Goal: Task Accomplishment & Management: Manage account settings

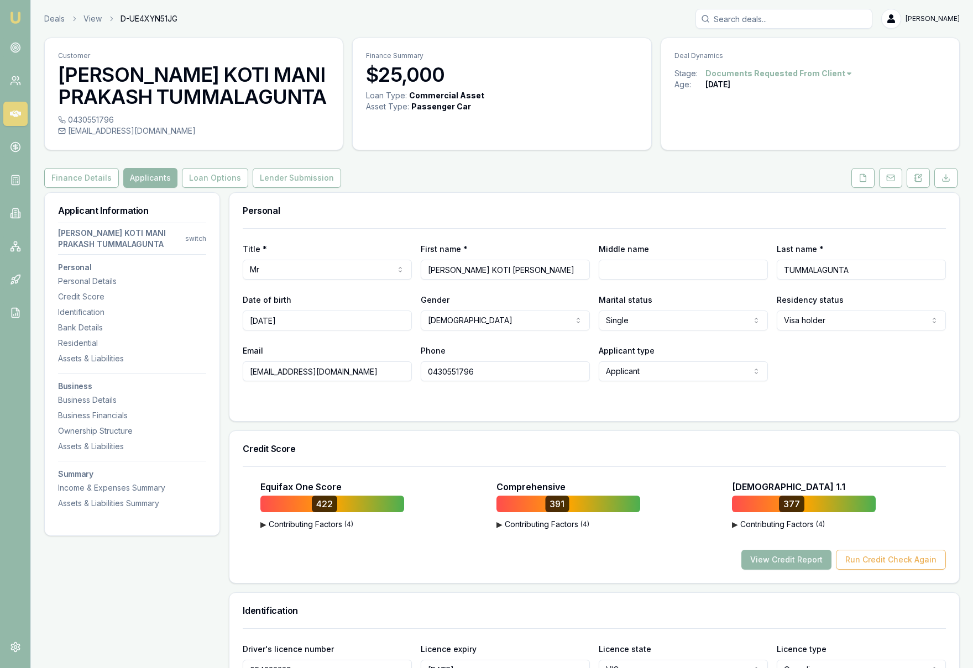
select select "VISA_HOLDER"
select select "VIC"
select select "OPEN_LICENCE"
select select "VIC"
click at [10, 50] on icon at bounding box center [15, 47] width 11 height 11
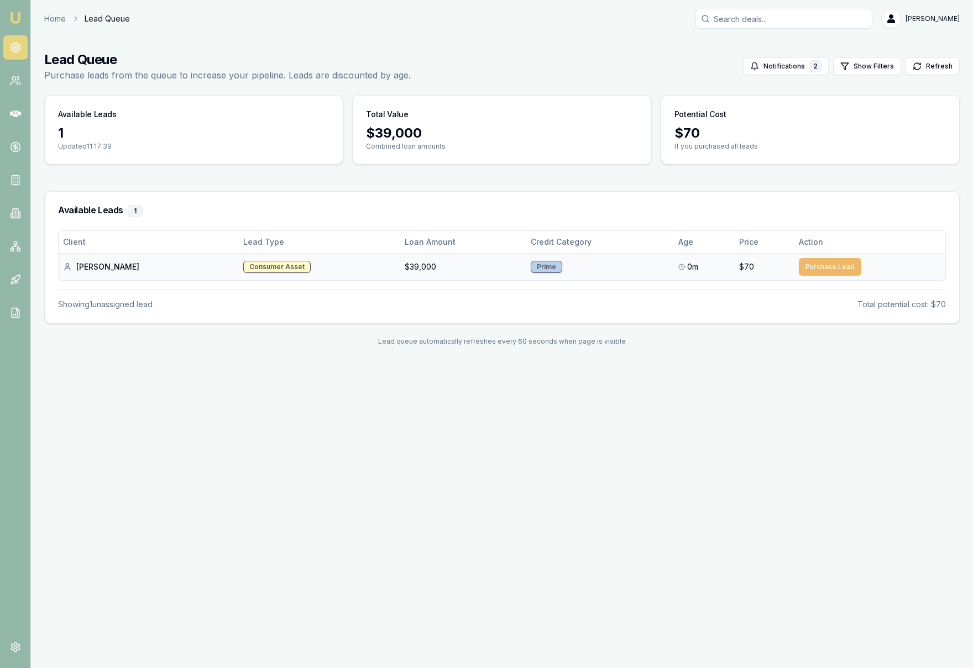
click at [816, 270] on button "Purchase Lead" at bounding box center [830, 267] width 62 height 18
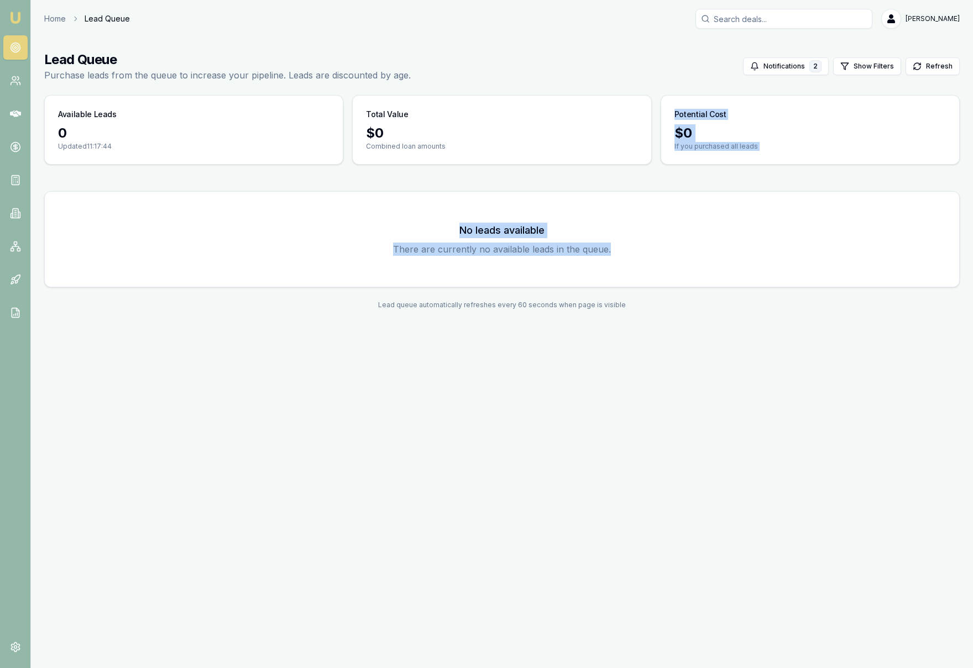
drag, startPoint x: 816, startPoint y: 270, endPoint x: 266, endPoint y: 148, distance: 563.2
click at [271, 150] on main "Lead Queue Purchase leads from the queue to increase your pipeline. Leads are d…" at bounding box center [502, 180] width 942 height 285
click at [14, 83] on icon at bounding box center [15, 80] width 11 height 11
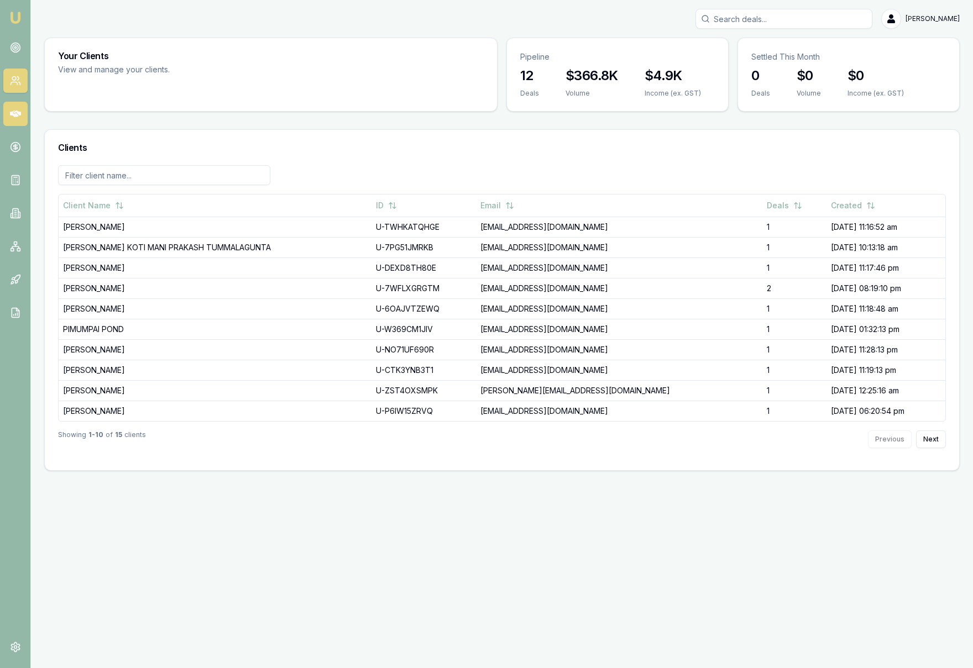
click at [14, 117] on icon at bounding box center [15, 113] width 11 height 11
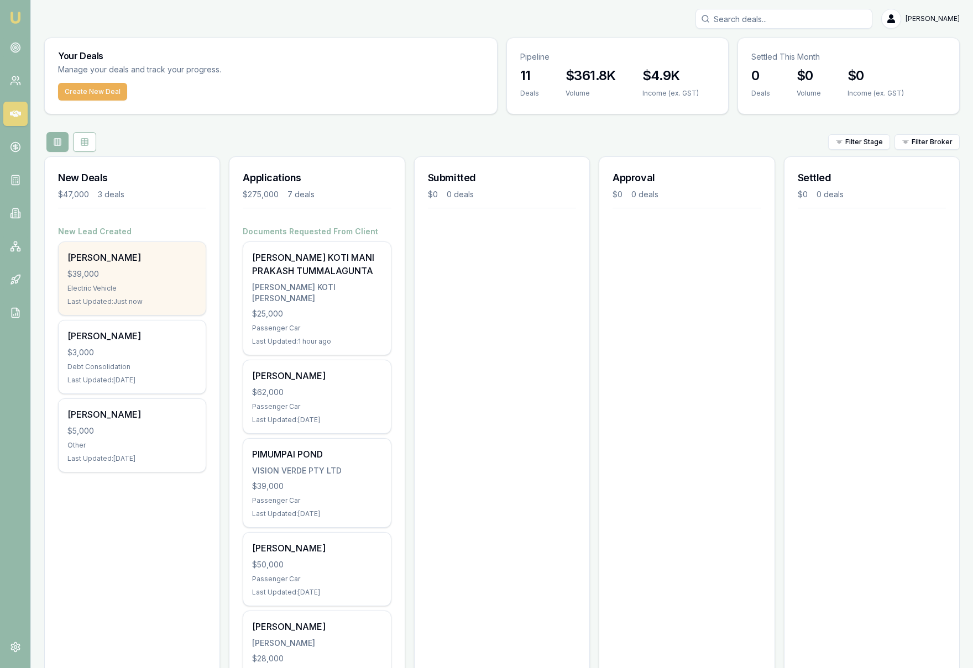
click at [154, 274] on div "$39,000" at bounding box center [131, 274] width 129 height 11
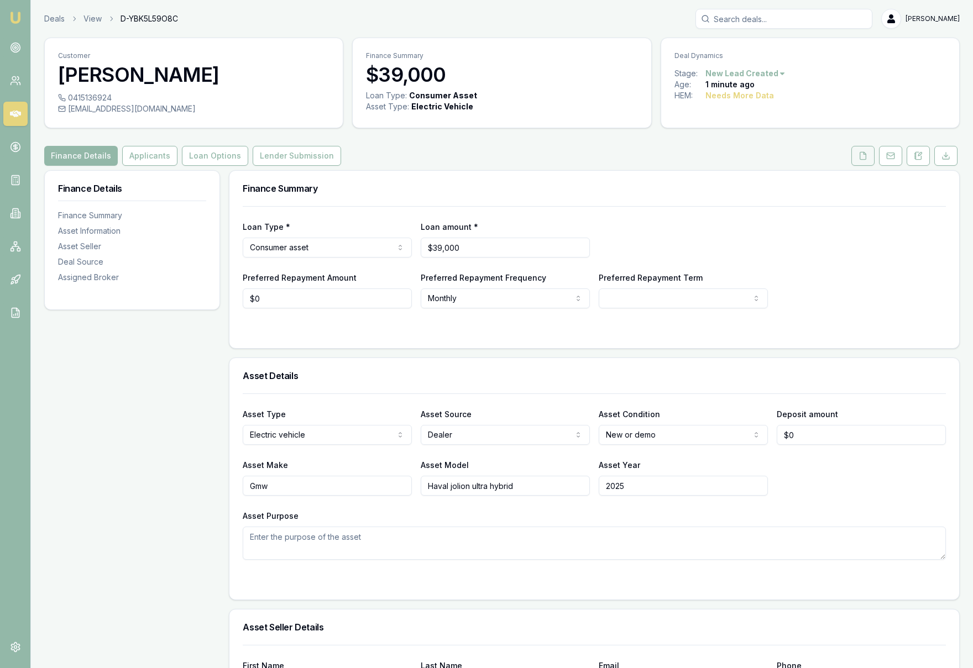
click at [867, 159] on icon at bounding box center [862, 155] width 9 height 9
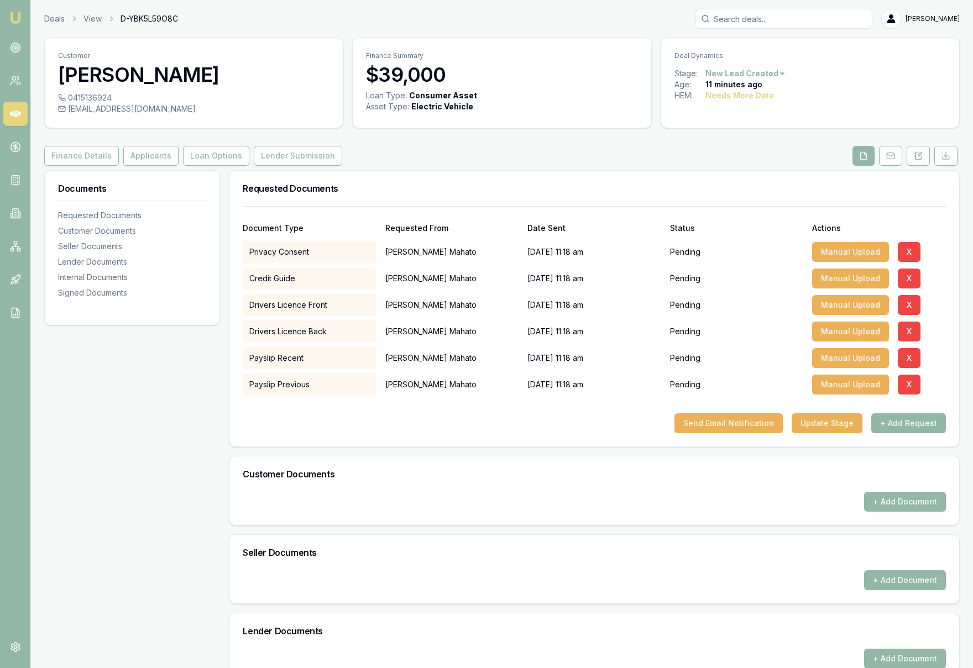
click at [907, 426] on button "+ Add Request" at bounding box center [908, 423] width 75 height 20
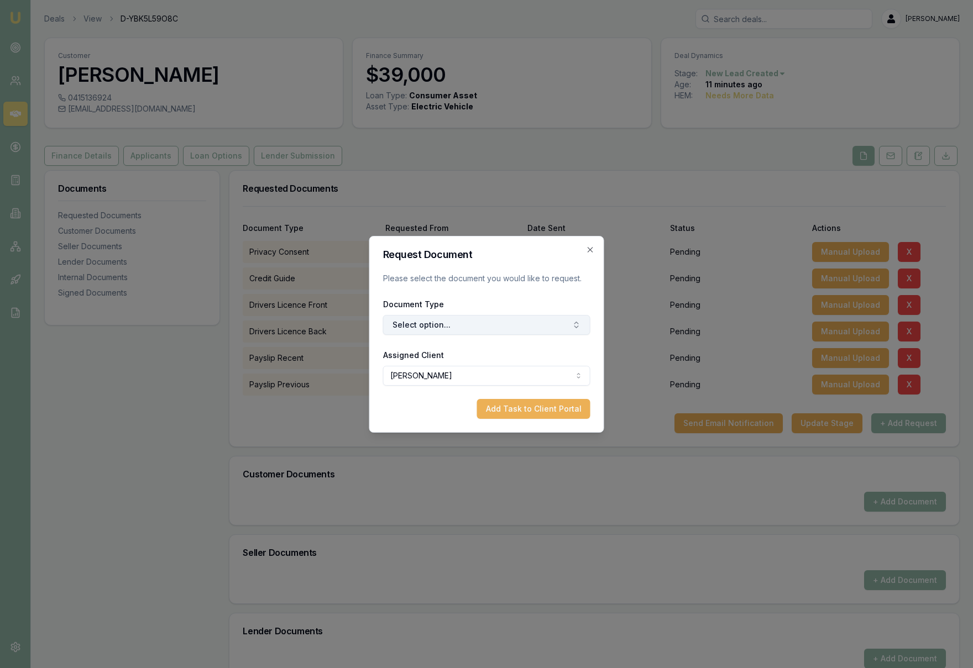
click at [448, 324] on button "Select option..." at bounding box center [486, 325] width 207 height 20
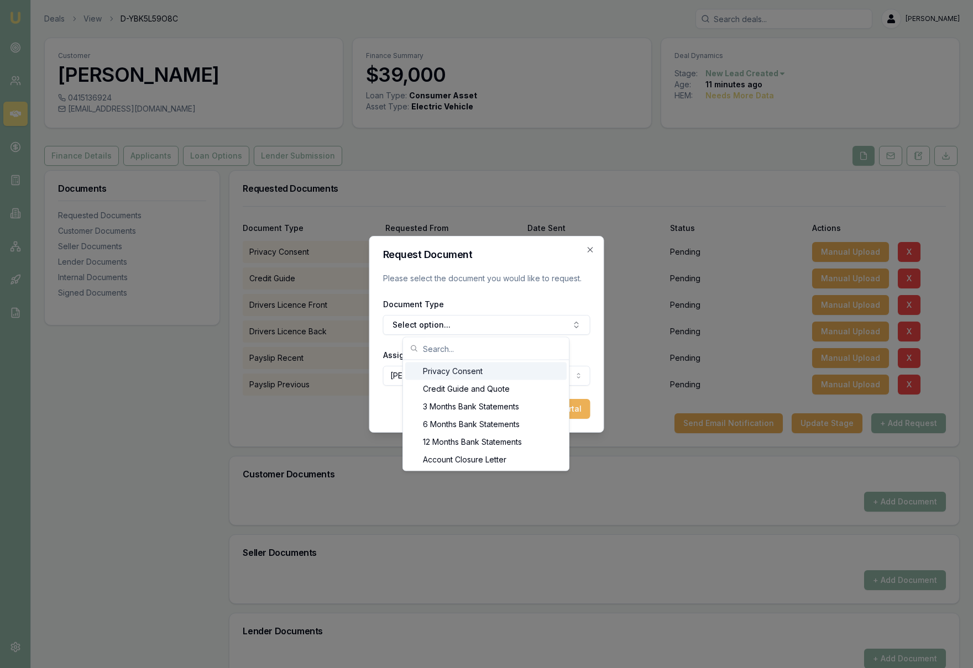
click at [525, 254] on h2 "Request Document" at bounding box center [486, 255] width 207 height 10
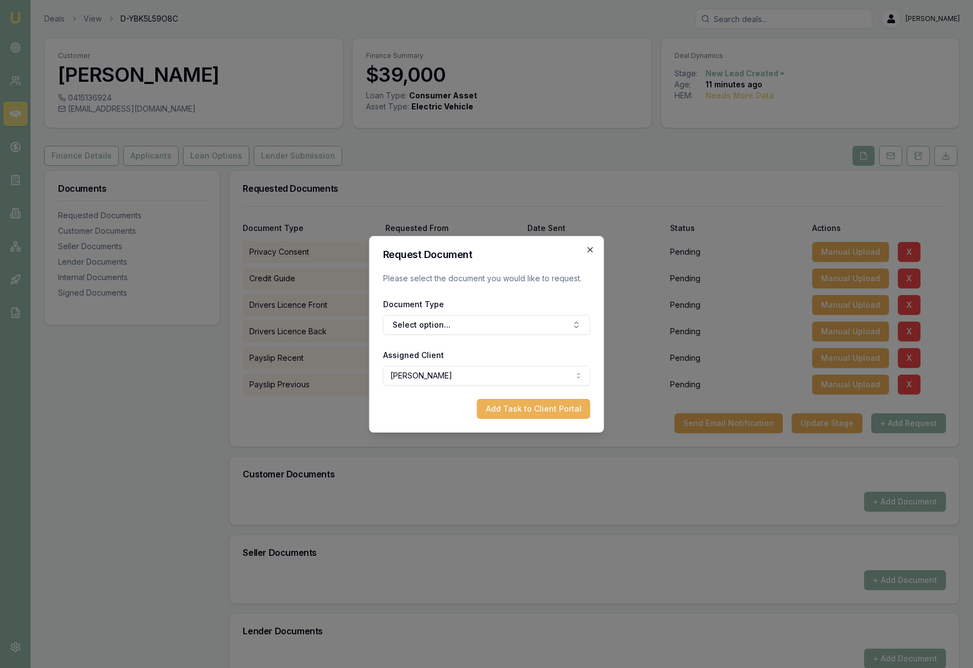
click at [592, 249] on icon "button" at bounding box center [590, 249] width 9 height 9
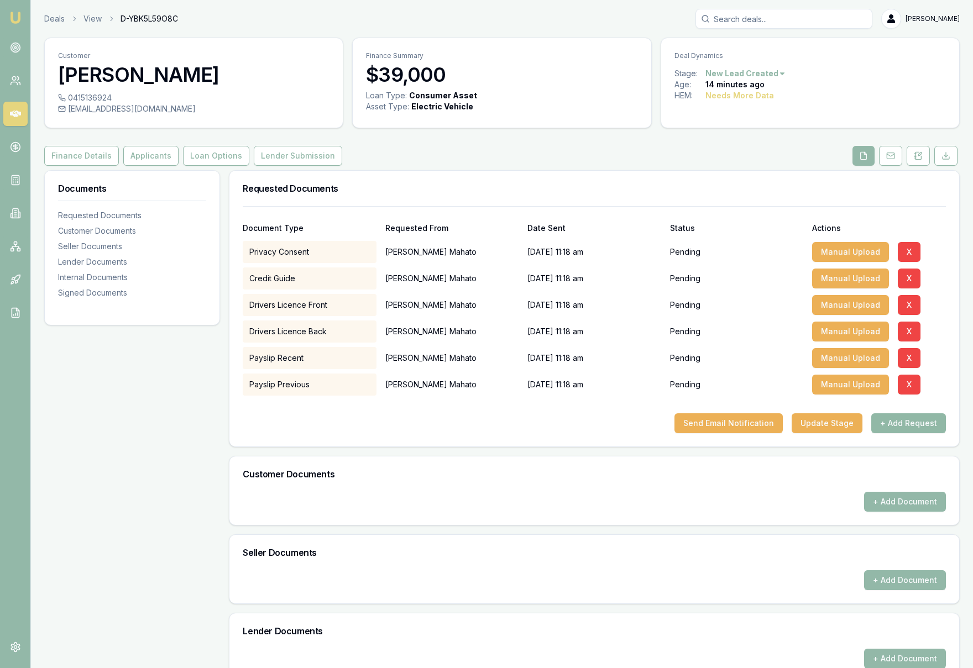
click at [906, 428] on button "+ Add Request" at bounding box center [908, 423] width 75 height 20
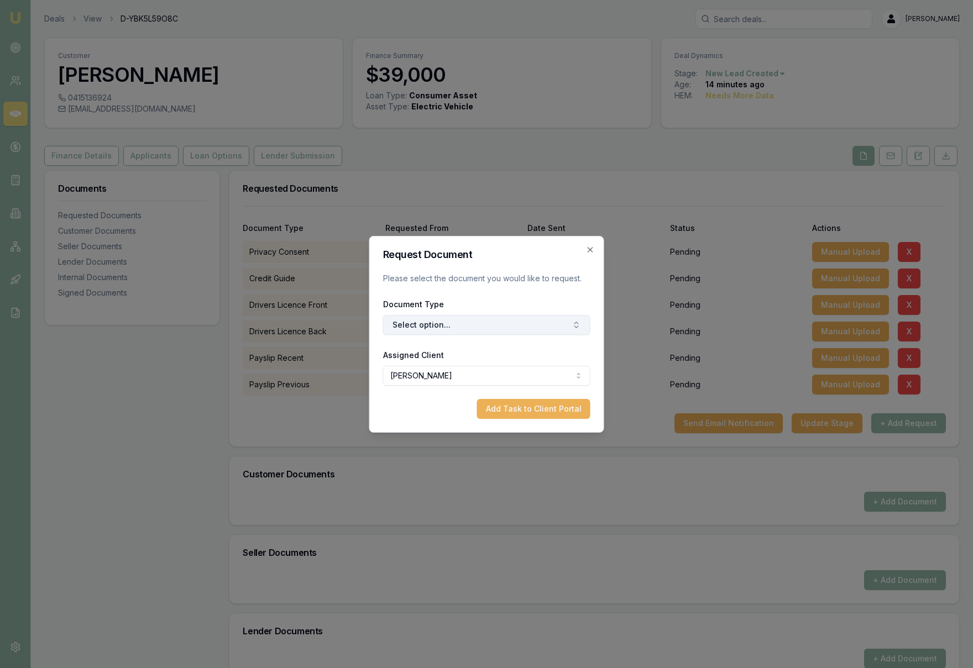
click at [460, 329] on button "Select option..." at bounding box center [486, 325] width 207 height 20
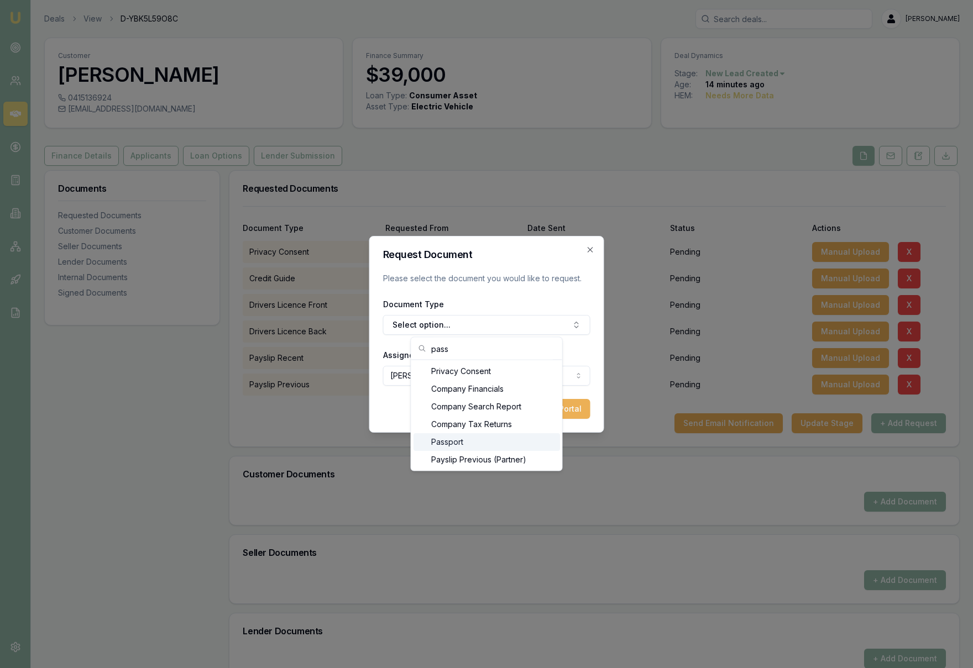
type input "pass"
click at [470, 444] on div "Passport" at bounding box center [486, 442] width 146 height 18
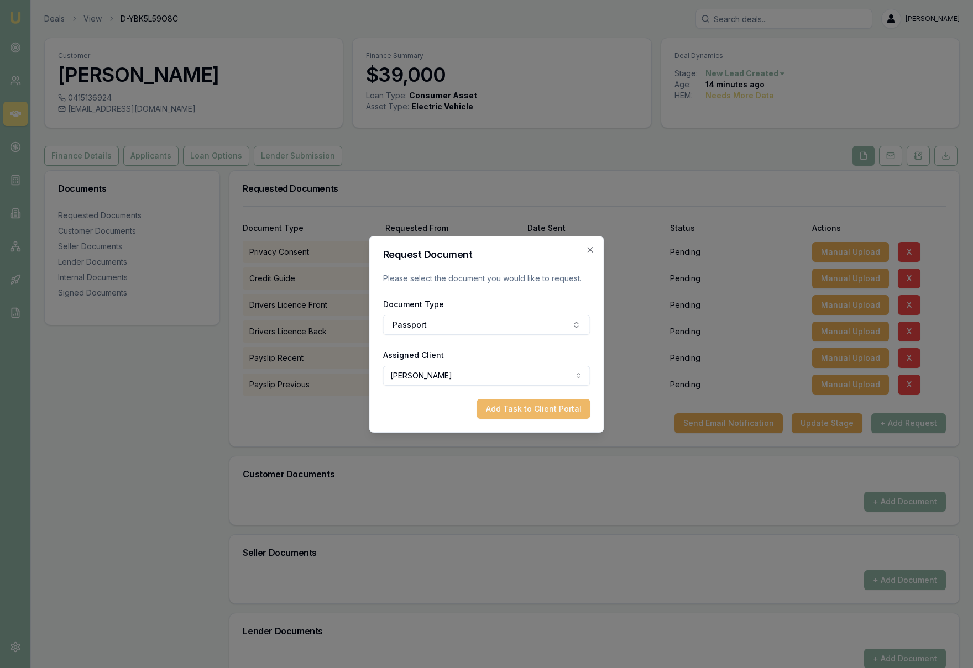
click at [526, 411] on button "Add Task to Client Portal" at bounding box center [533, 409] width 113 height 20
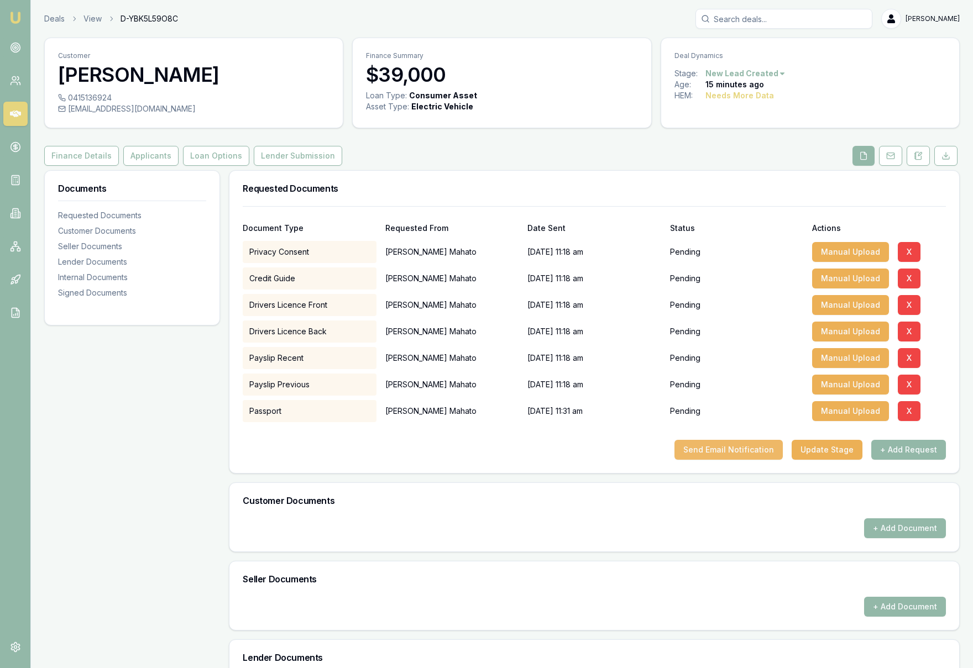
click at [710, 455] on button "Send Email Notification" at bounding box center [728, 450] width 108 height 20
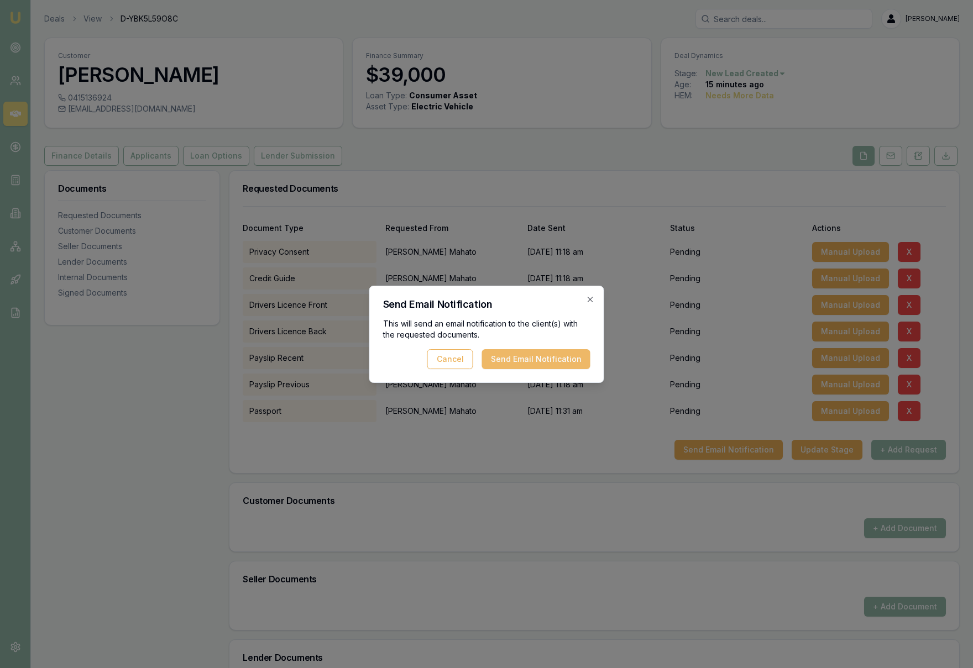
click at [547, 365] on button "Send Email Notification" at bounding box center [536, 359] width 108 height 20
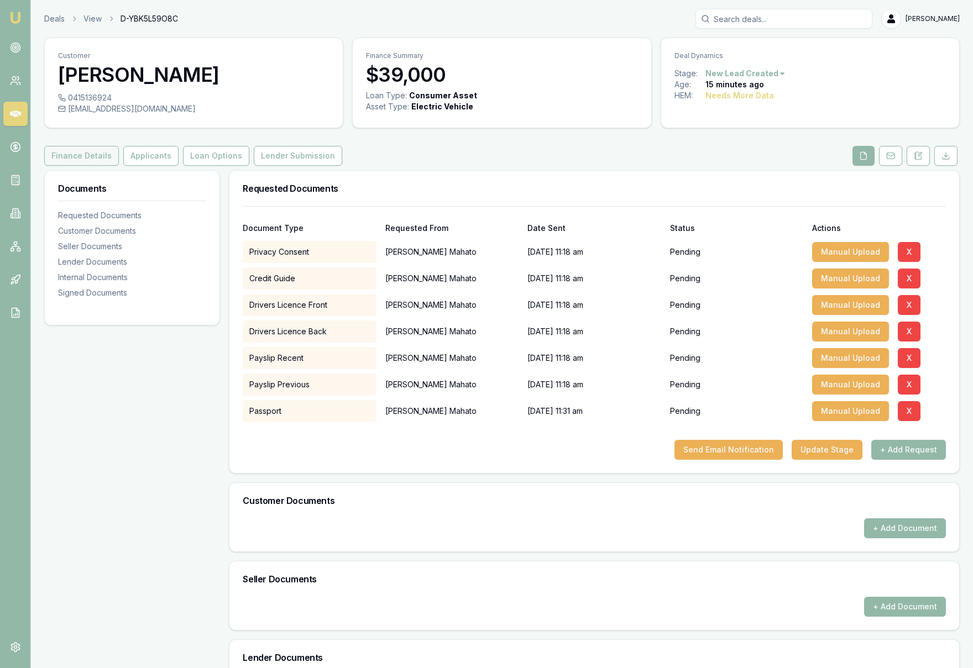
click at [83, 154] on button "Finance Details" at bounding box center [81, 156] width 75 height 20
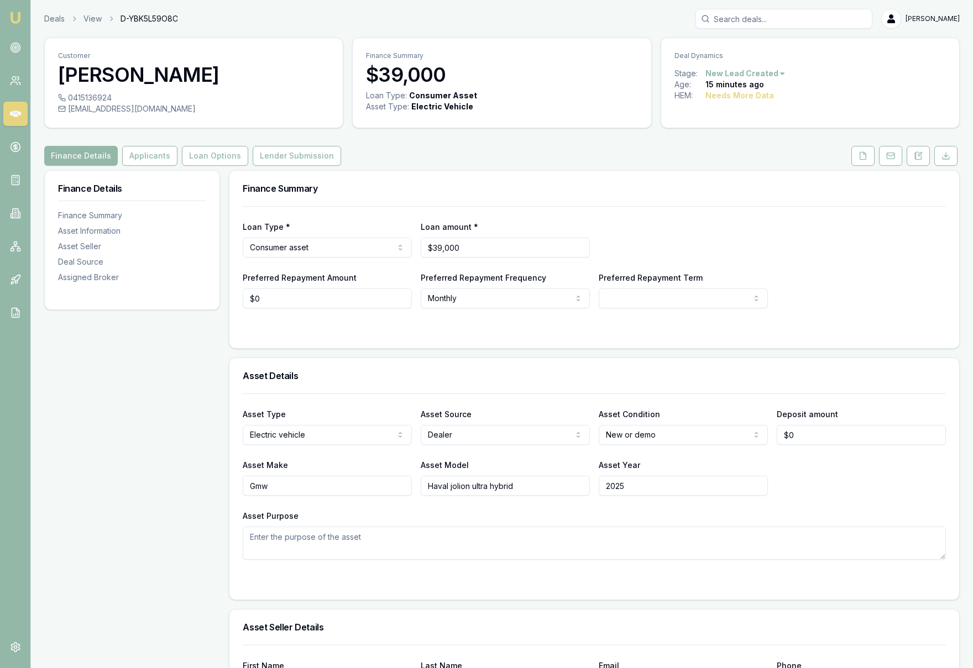
click at [20, 18] on img at bounding box center [15, 17] width 13 height 13
